Goal: Information Seeking & Learning: Learn about a topic

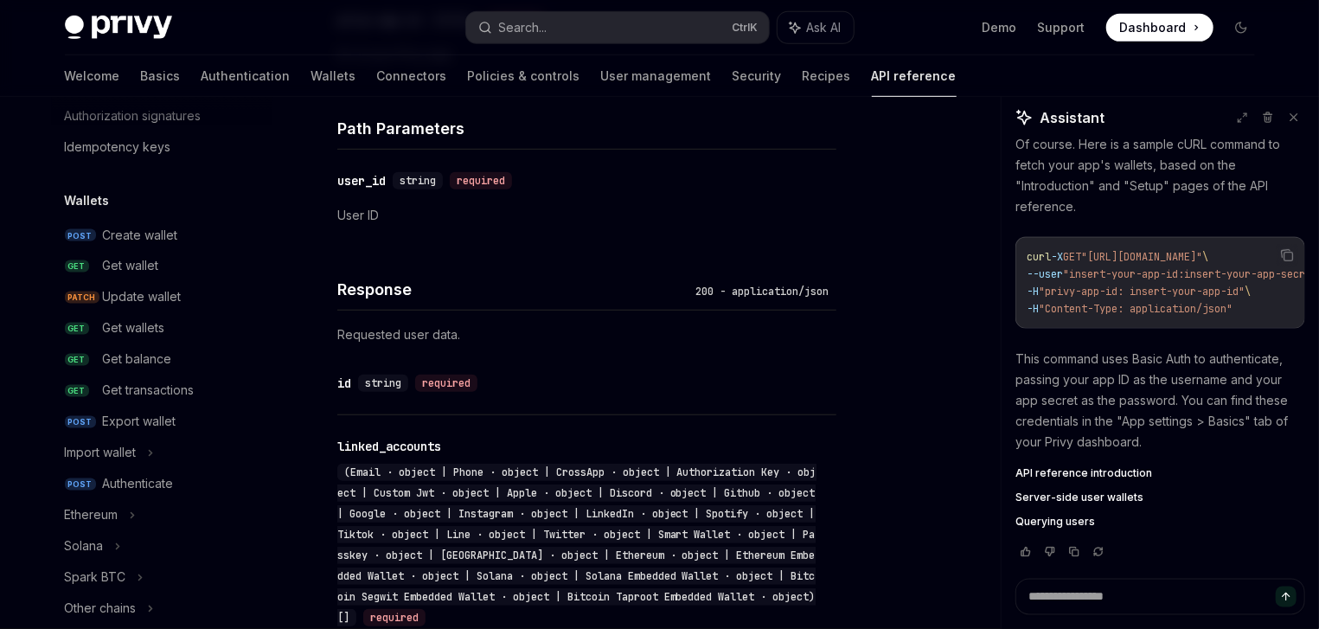
scroll to position [95, 0]
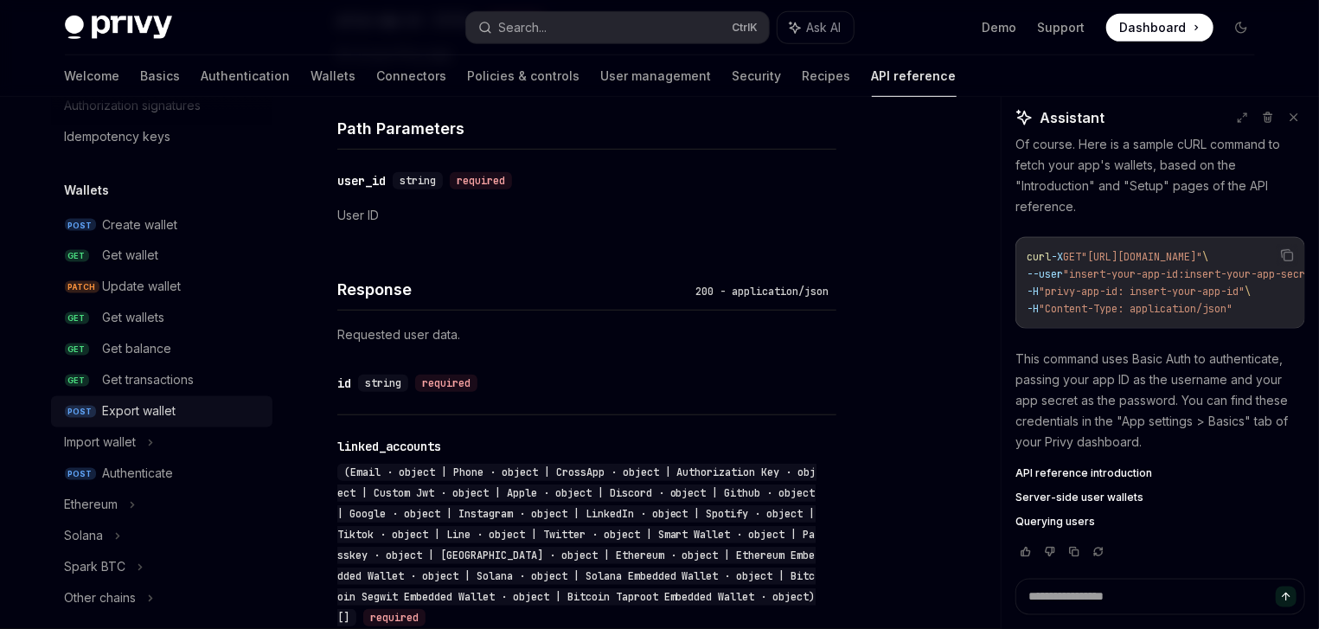
click at [166, 419] on div "Export wallet" at bounding box center [140, 411] width 74 height 21
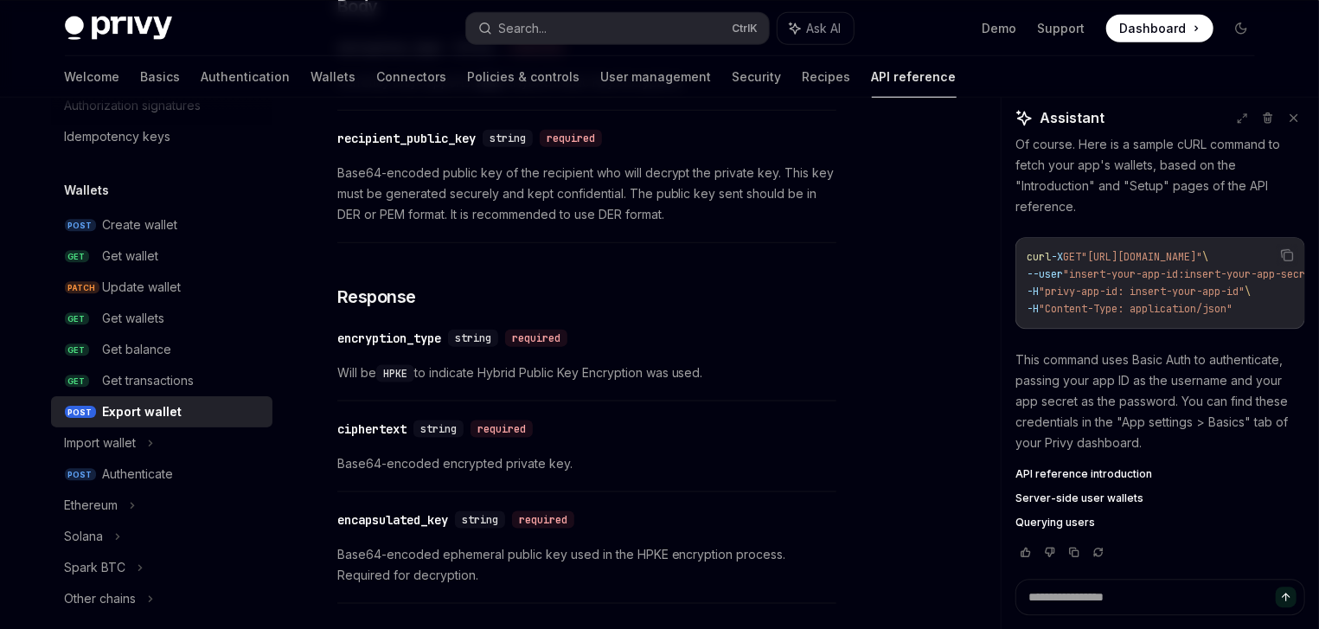
scroll to position [1231, 0]
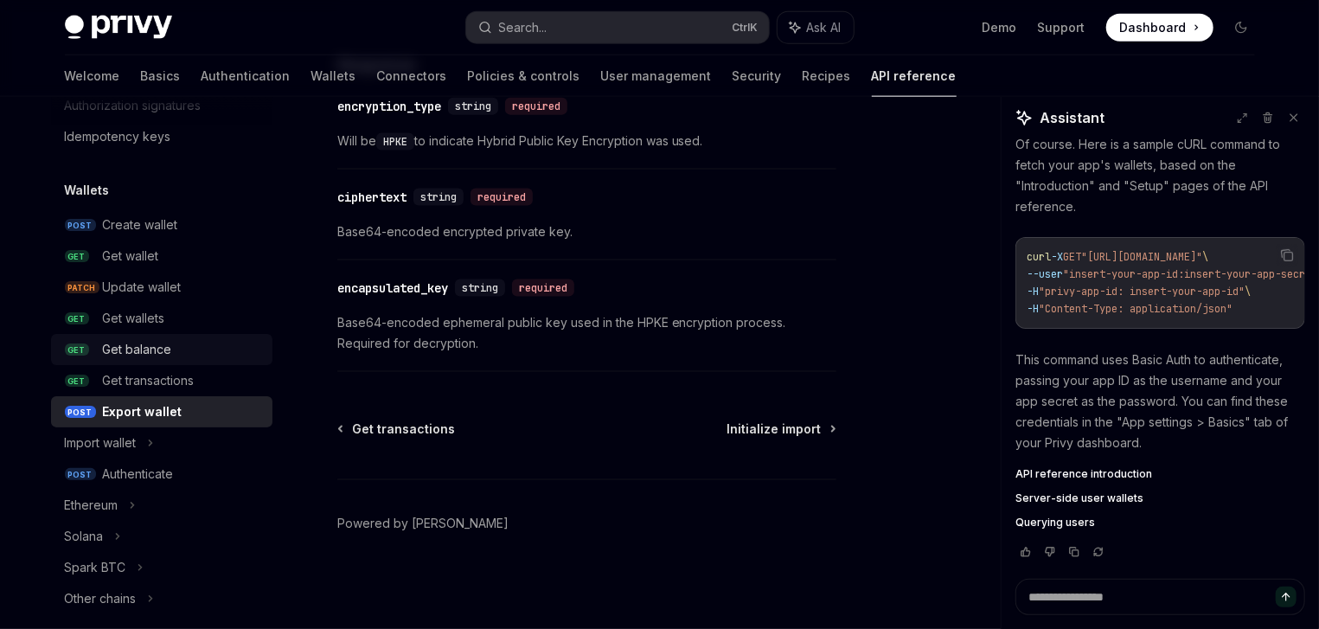
click at [145, 356] on div "Get balance" at bounding box center [137, 349] width 69 height 21
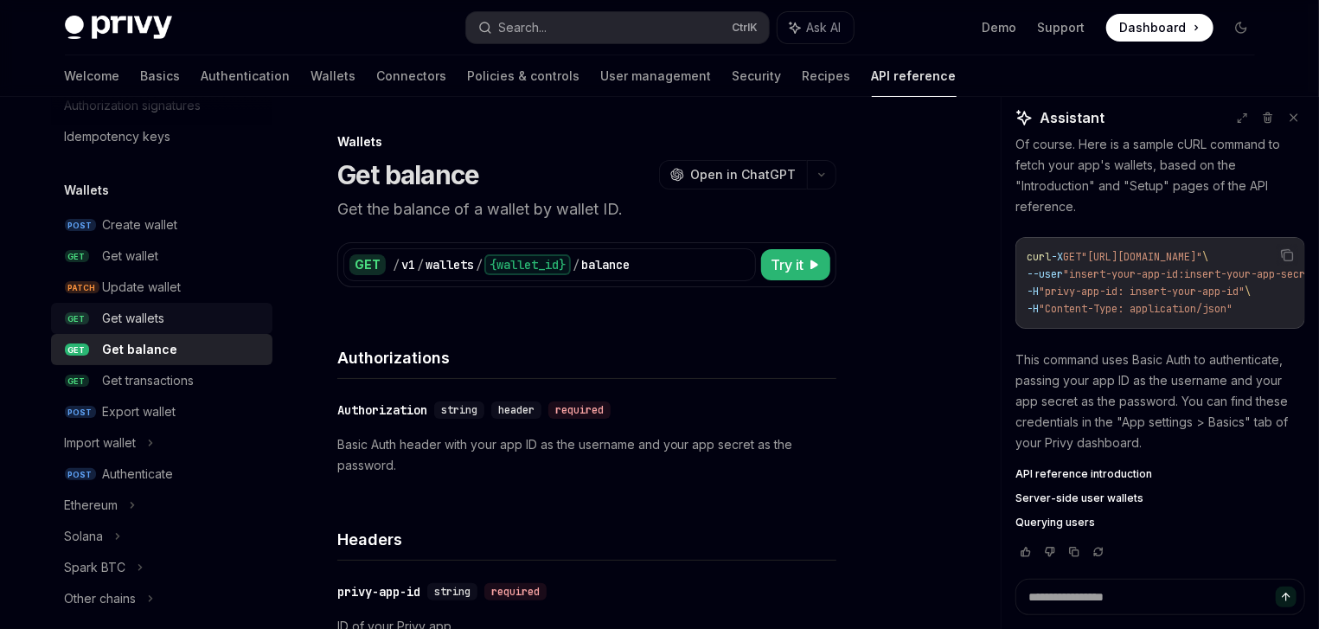
click at [134, 303] on link "GET Get wallets" at bounding box center [161, 318] width 221 height 31
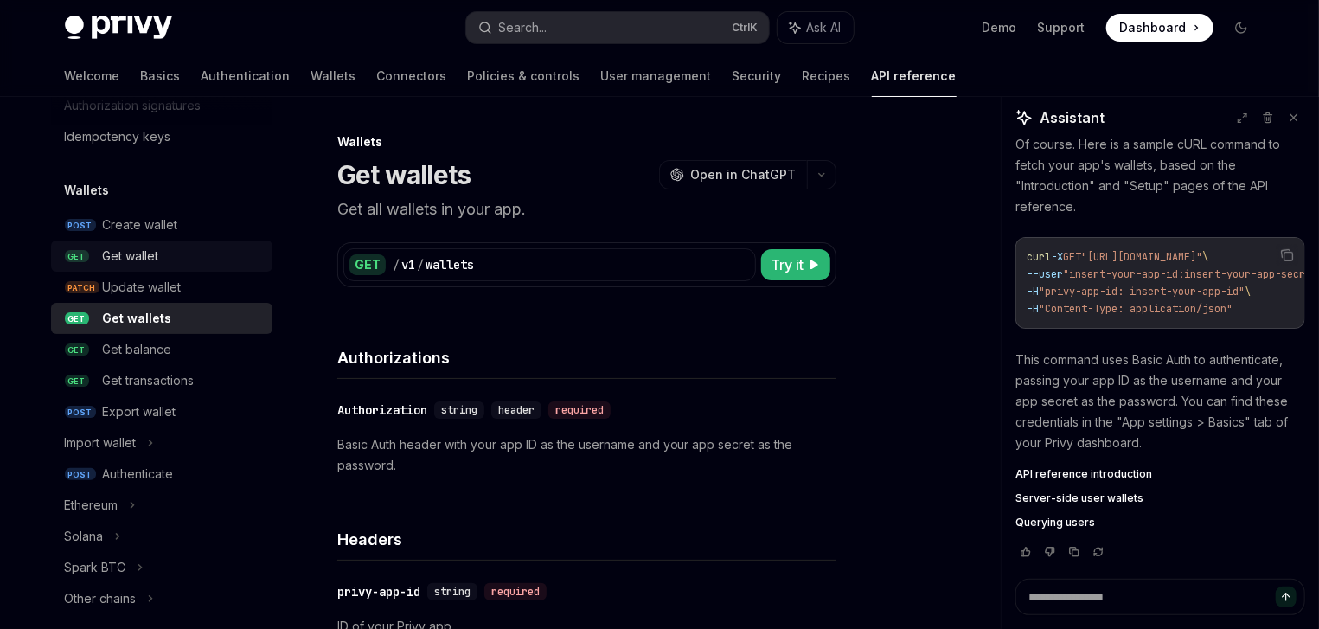
click at [160, 256] on div "Get wallet" at bounding box center [182, 256] width 159 height 21
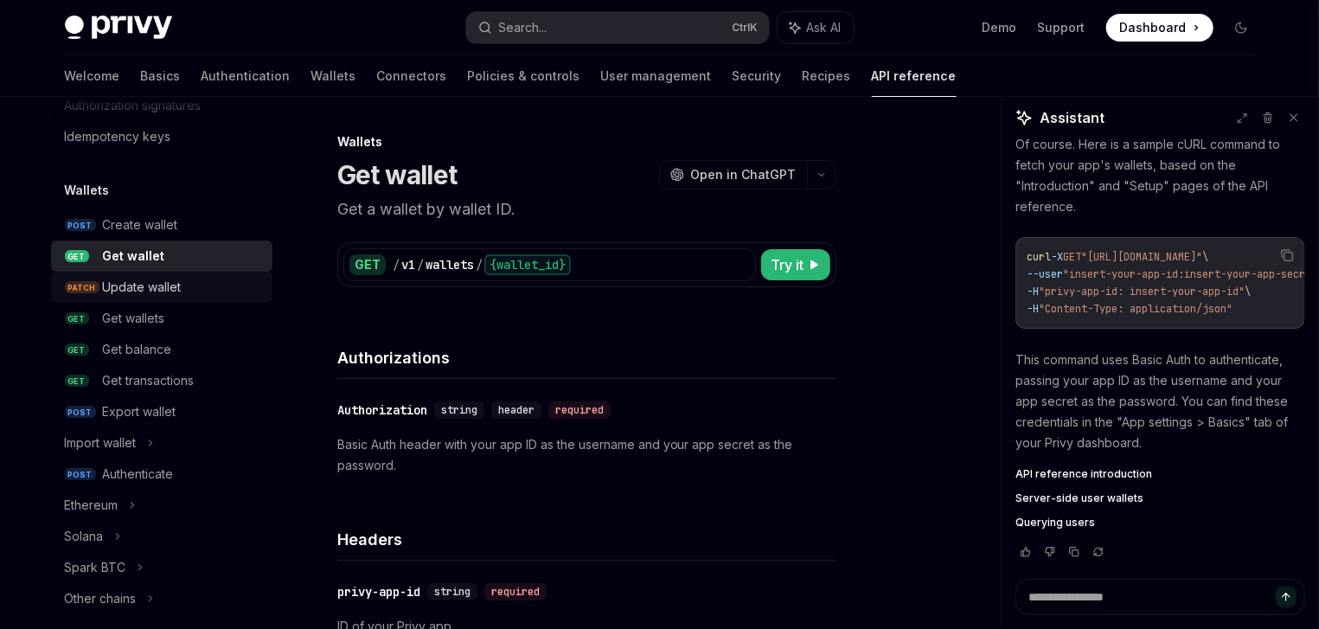
click at [149, 295] on div "Update wallet" at bounding box center [142, 287] width 79 height 21
type textarea "*"
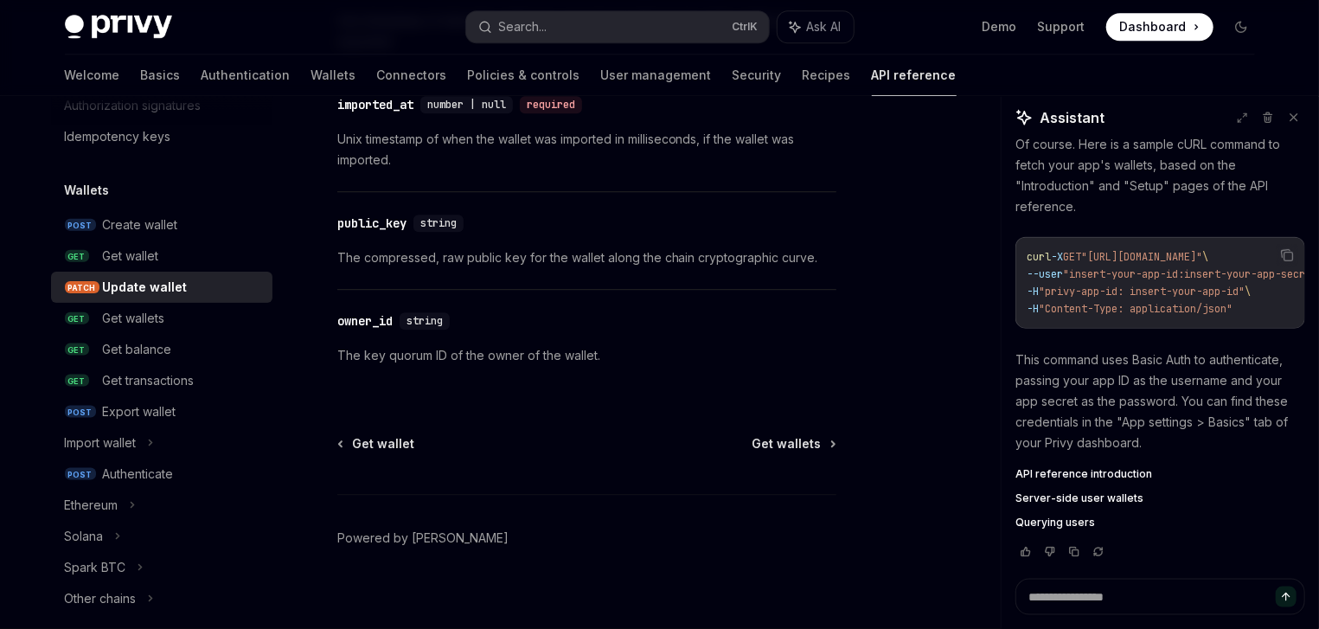
scroll to position [2548, 0]
